Goal: Task Accomplishment & Management: Manage account settings

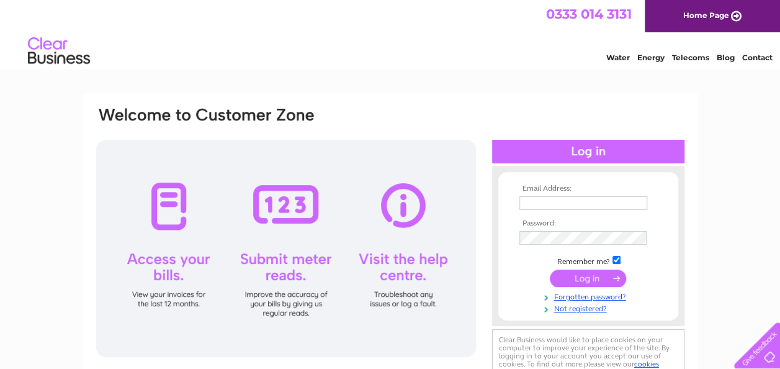
type input "hello@ferhome.co.uk"
click at [576, 277] on input "submit" at bounding box center [588, 277] width 76 height 17
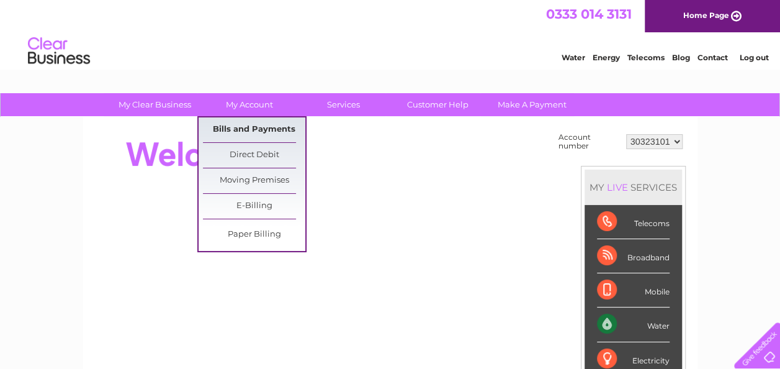
click at [260, 118] on link "Bills and Payments" at bounding box center [254, 129] width 102 height 25
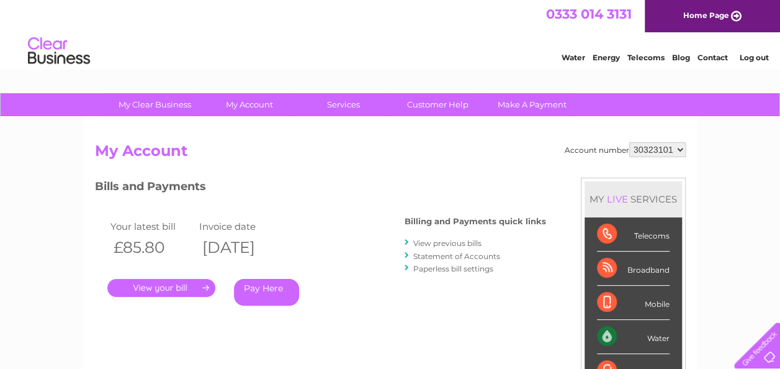
drag, startPoint x: 188, startPoint y: 288, endPoint x: 200, endPoint y: 284, distance: 12.6
click at [188, 288] on link "." at bounding box center [161, 288] width 108 height 18
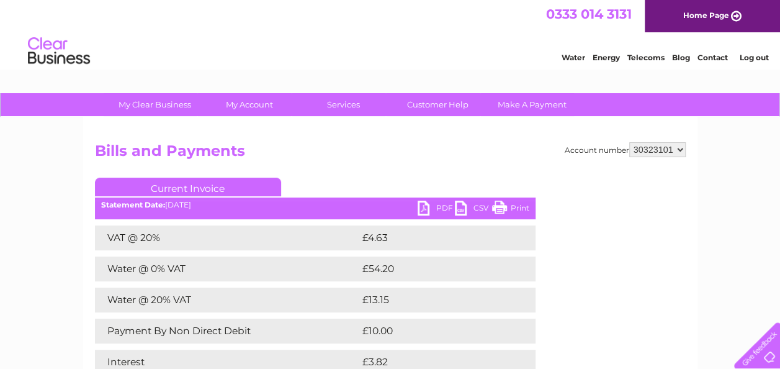
click at [439, 199] on ul "Current Invoice" at bounding box center [315, 188] width 441 height 23
click at [437, 209] on link "PDF" at bounding box center [436, 209] width 37 height 18
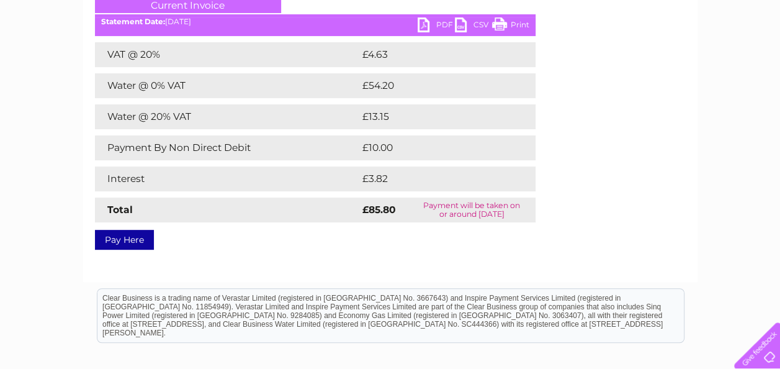
scroll to position [186, 0]
